Goal: Information Seeking & Learning: Learn about a topic

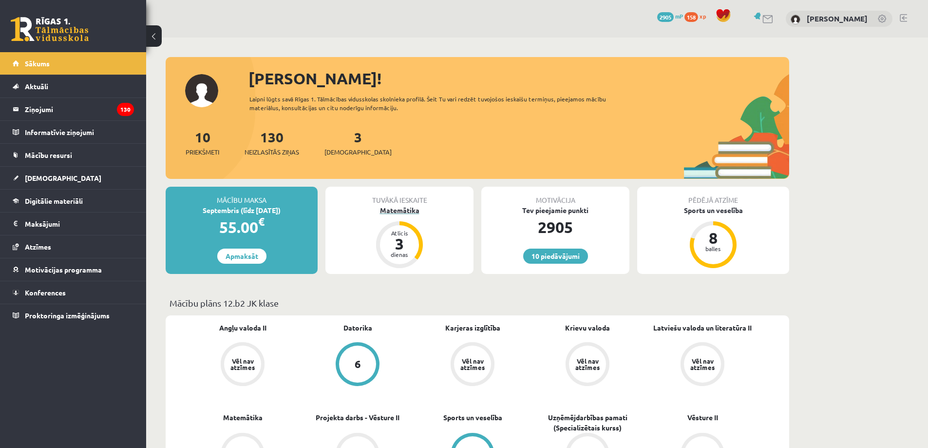
click at [395, 240] on div "3" at bounding box center [399, 244] width 29 height 16
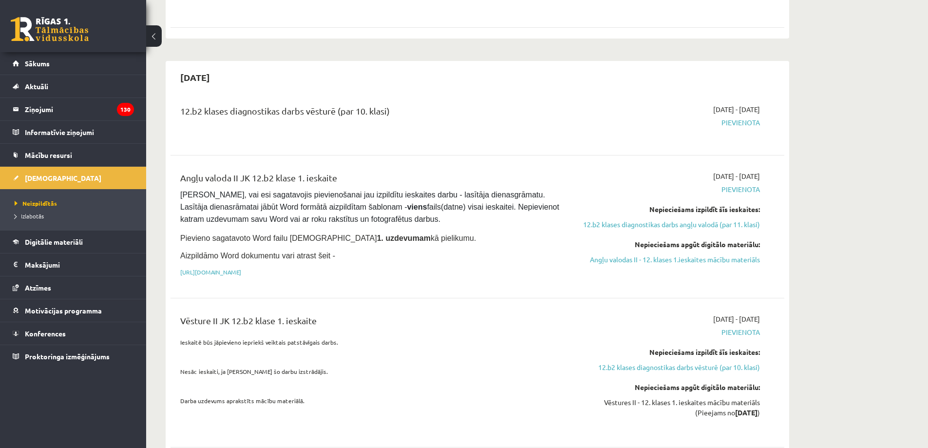
scroll to position [536, 0]
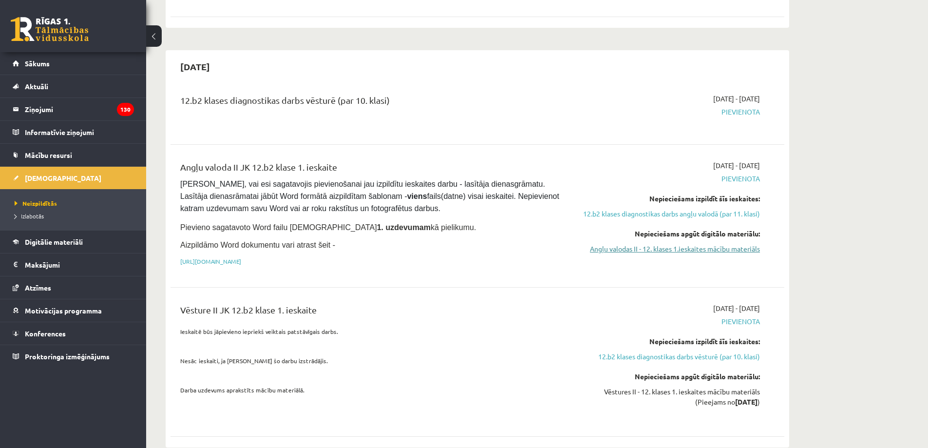
click at [701, 244] on link "Angļu valodas II - 12. klases 1.ieskaites mācību materiāls" at bounding box center [668, 249] width 184 height 10
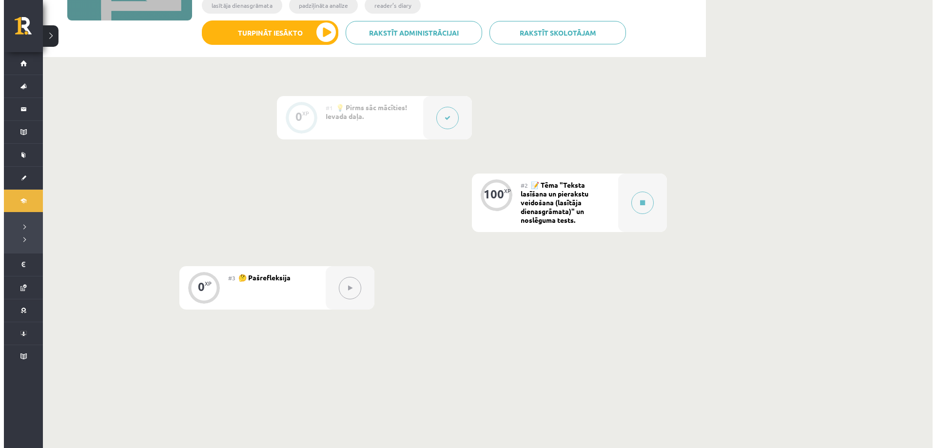
scroll to position [162, 0]
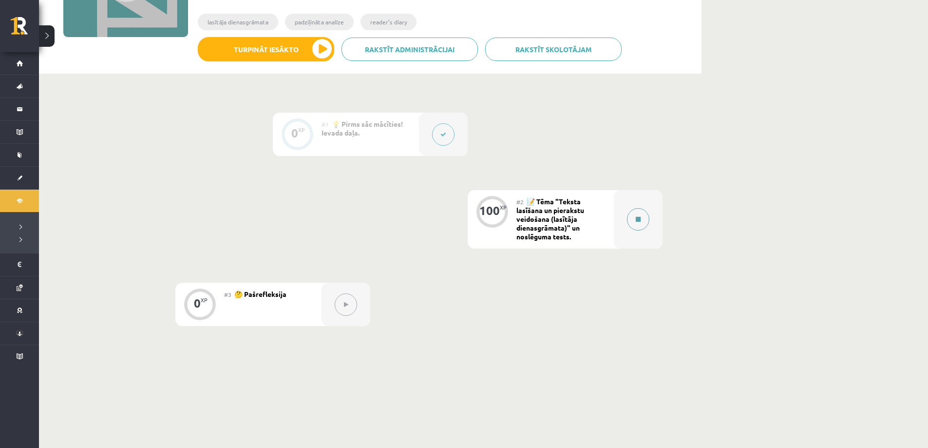
click at [617, 219] on div at bounding box center [638, 219] width 49 height 58
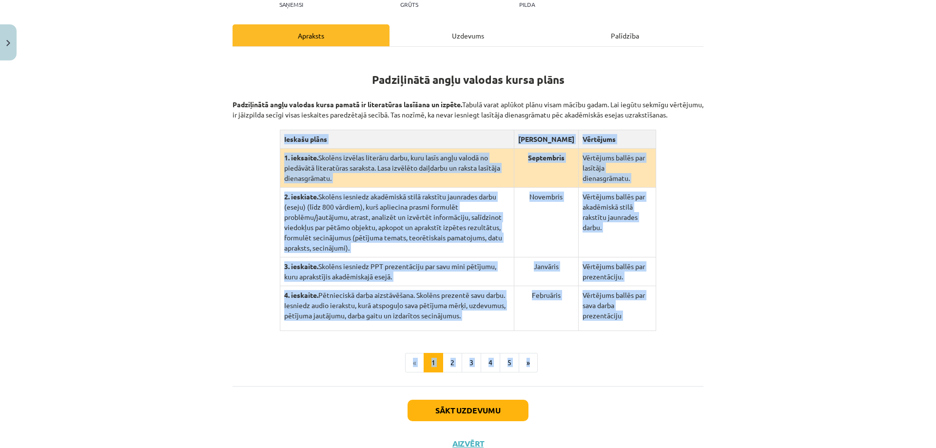
scroll to position [146, 0]
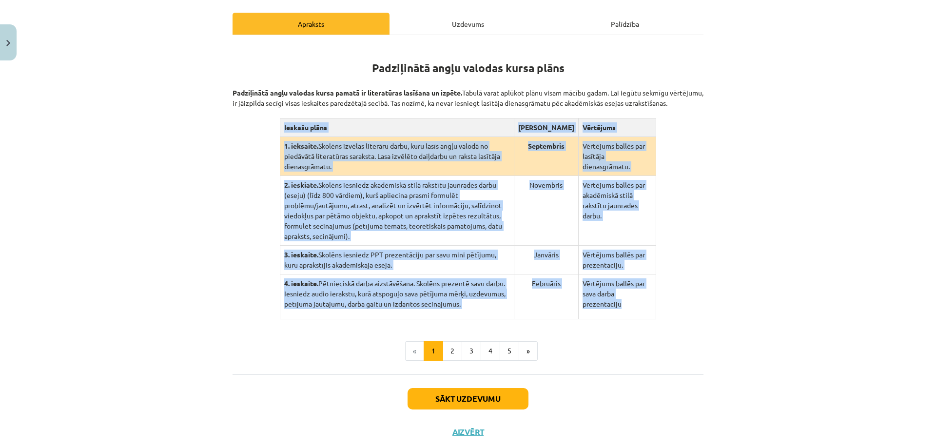
drag, startPoint x: 281, startPoint y: 281, endPoint x: 633, endPoint y: 299, distance: 352.8
click at [633, 299] on table "Ieskašu plāns Termiņš Vērtējums 1. ieksaite. Skolēns izvēlas literāru darbu, ku…" at bounding box center [468, 218] width 377 height 201
copy table "Ieskašu plāns Termiņš Vērtējums 1. ieksaite. Skolēns izvēlas literāru darbu, ku…"
click at [445, 345] on button "2" at bounding box center [451, 350] width 19 height 19
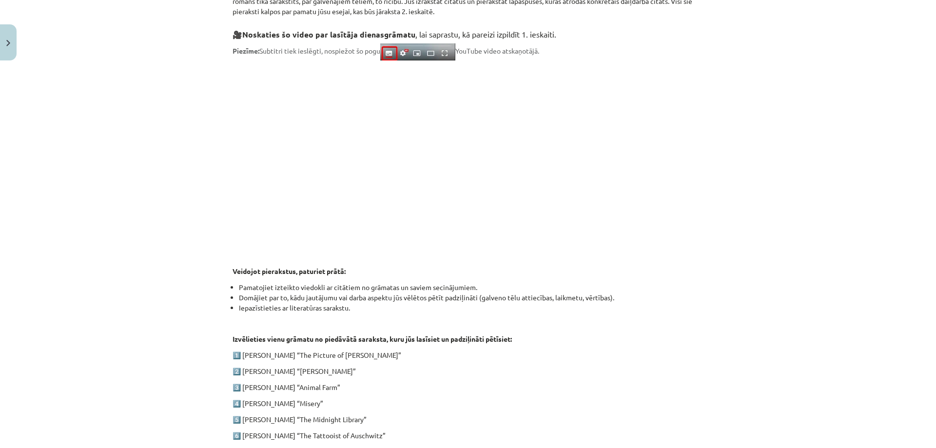
scroll to position [393, 0]
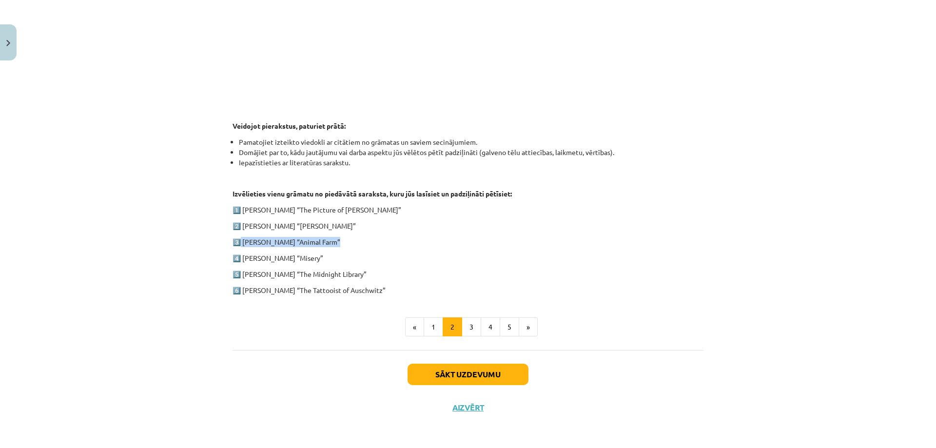
drag, startPoint x: 319, startPoint y: 241, endPoint x: 237, endPoint y: 241, distance: 81.9
click at [237, 241] on p "3️⃣ George Orwell “Animal Farm”" at bounding box center [467, 242] width 471 height 10
copy p "George Orwell “Animal Farm”"
click at [448, 325] on button "2" at bounding box center [451, 326] width 19 height 19
click at [473, 327] on button "3" at bounding box center [470, 326] width 19 height 19
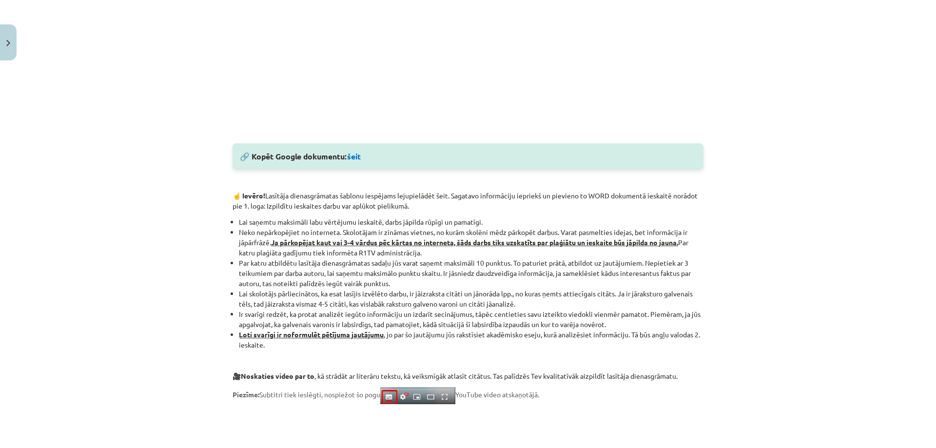
scroll to position [531, 0]
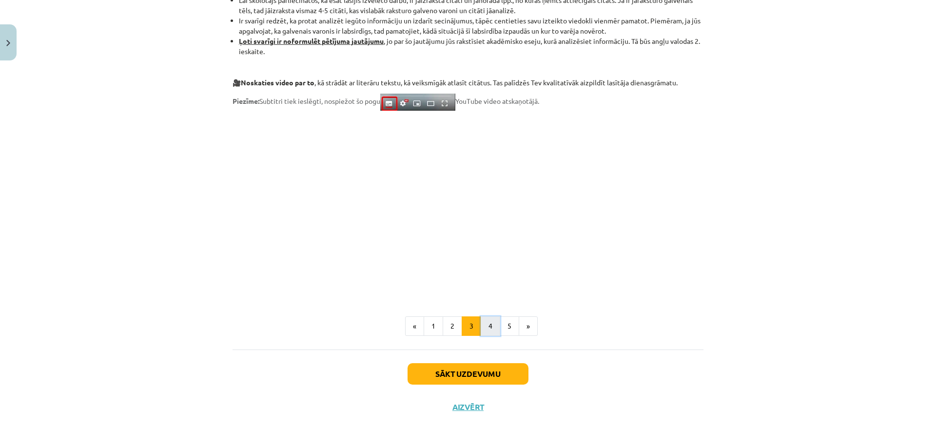
click at [484, 325] on button "4" at bounding box center [489, 325] width 19 height 19
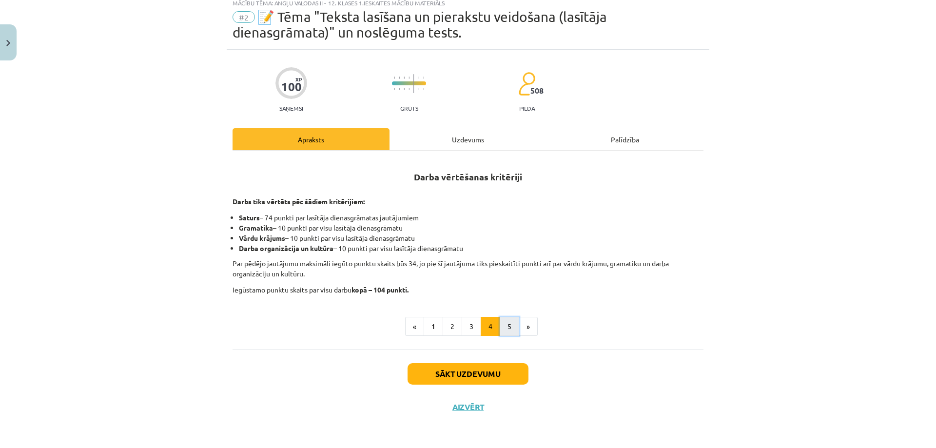
click at [507, 325] on button "5" at bounding box center [508, 326] width 19 height 19
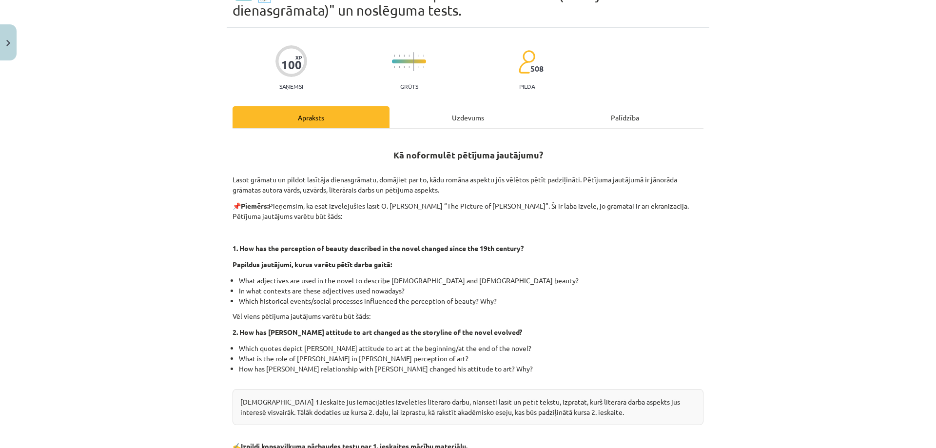
scroll to position [0, 0]
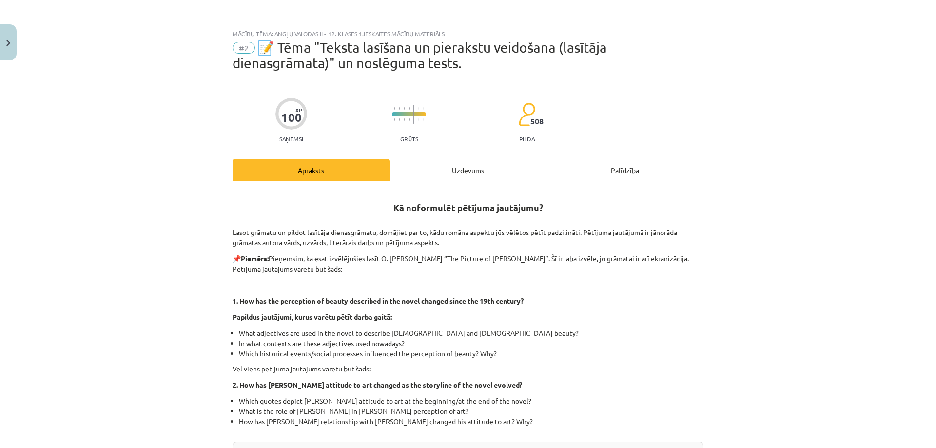
click at [149, 144] on div "Mācību tēma: Angļu valodas ii - 12. klases 1.ieskaites mācību materiāls #2 📝 Tē…" at bounding box center [468, 224] width 936 height 448
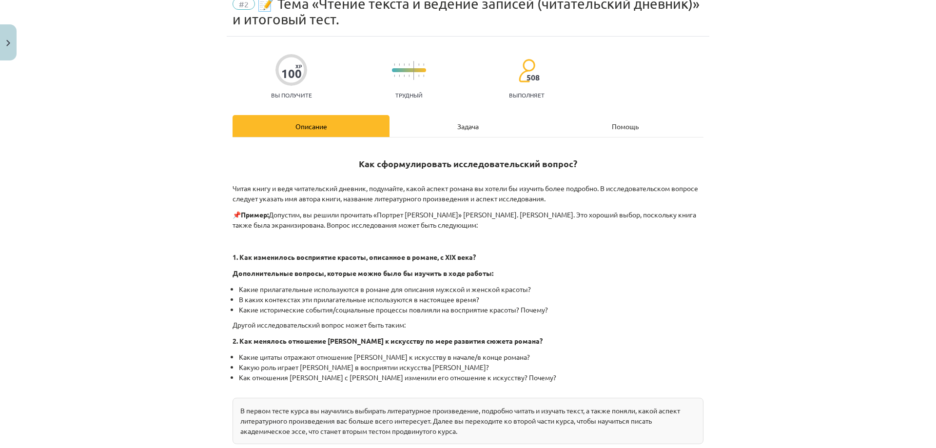
scroll to position [195, 0]
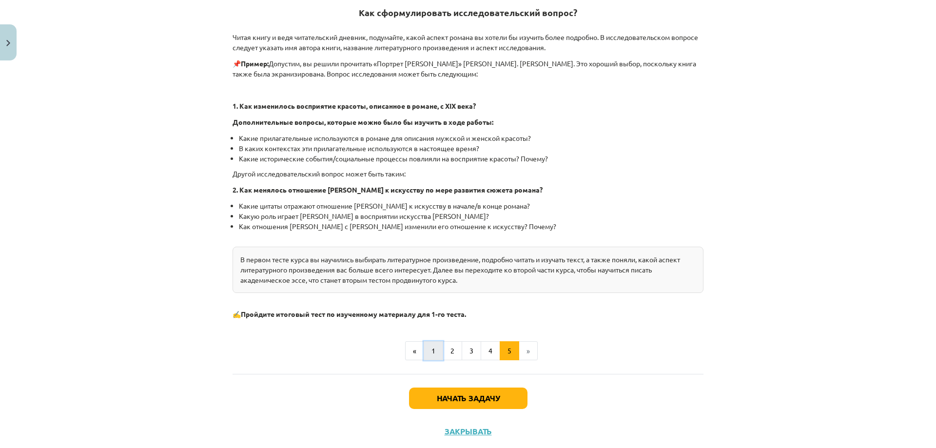
click at [431, 354] on font "1" at bounding box center [433, 350] width 4 height 9
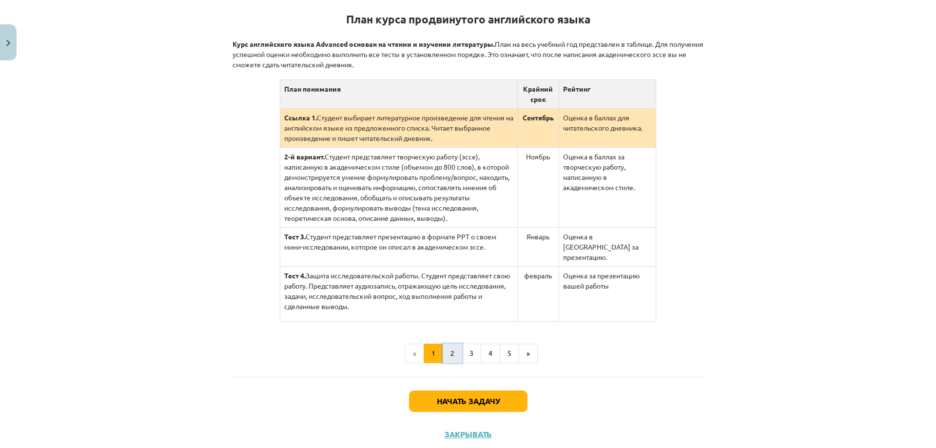
click at [444, 344] on button "2" at bounding box center [451, 353] width 19 height 19
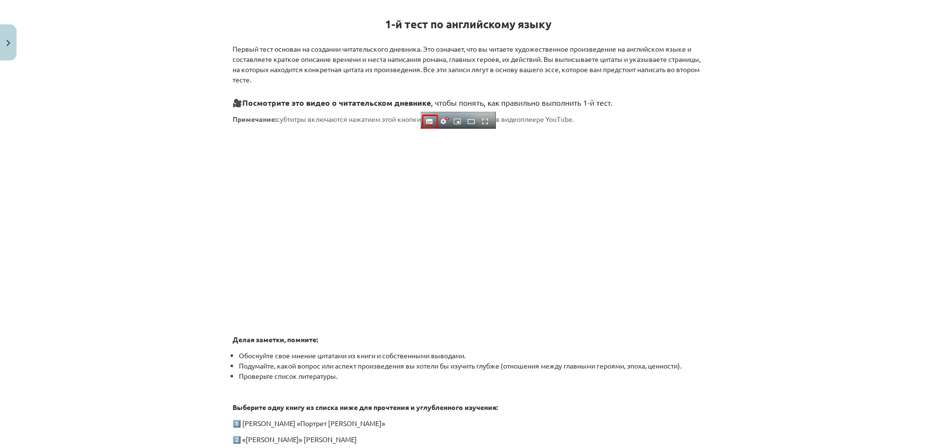
scroll to position [336, 0]
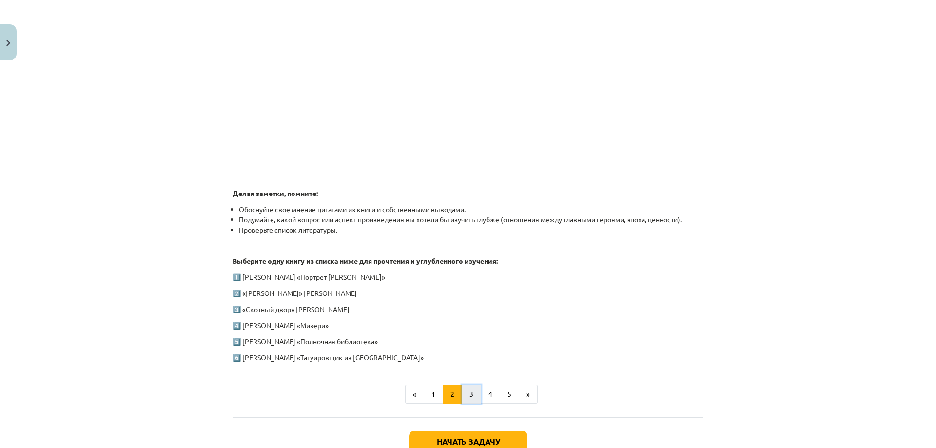
click at [470, 394] on button "3" at bounding box center [470, 393] width 19 height 19
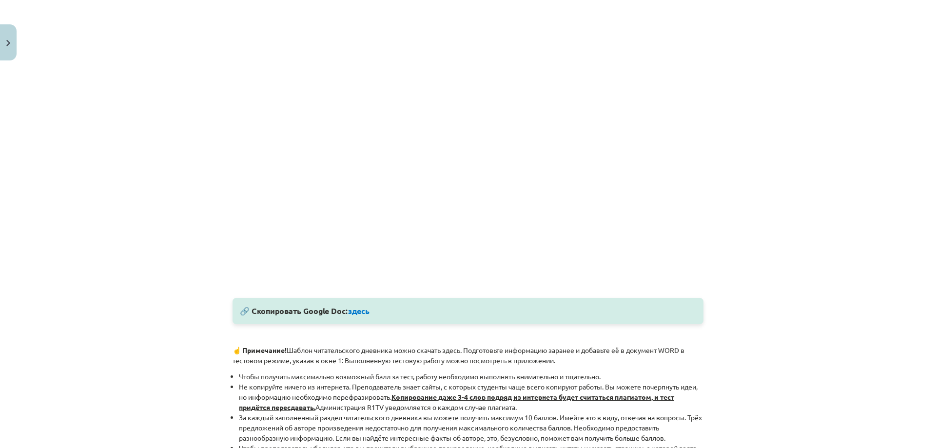
scroll to position [287, 0]
